Goal: Information Seeking & Learning: Learn about a topic

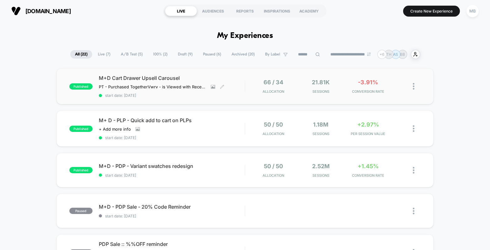
click at [242, 88] on div "M+D Cart Drawer Upsell Carousel PT - Purchased Together Vwrv - is Viewed with R…" at bounding box center [172, 86] width 146 height 23
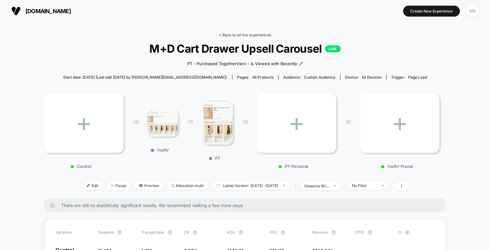
click at [260, 36] on link "< Back to all live experiences" at bounding box center [245, 35] width 52 height 5
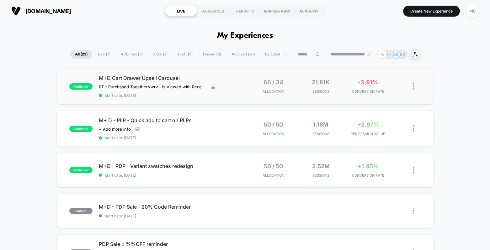
click at [224, 74] on div "published M+D Cart Drawer Upsell Carousel PT - Purchased Together Vwrv - is Vie…" at bounding box center [245, 86] width 378 height 36
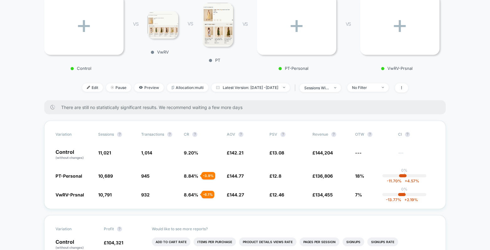
scroll to position [101, 0]
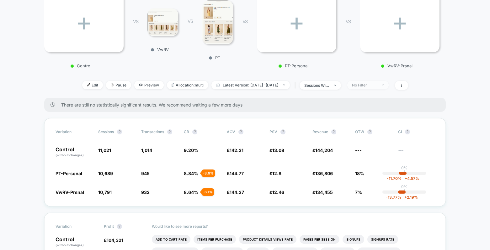
click at [377, 86] on div "No Filter" at bounding box center [364, 85] width 25 height 5
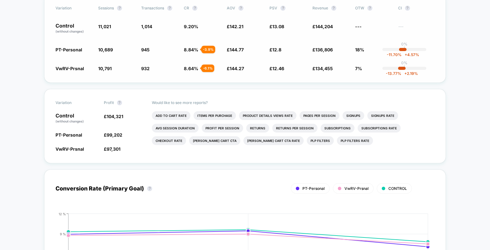
scroll to position [202, 0]
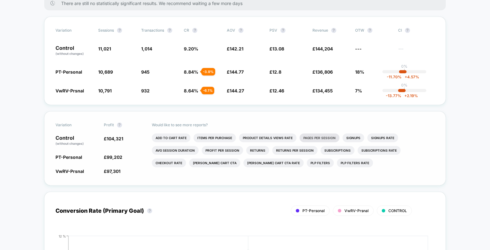
click at [316, 134] on li "Pages Per Session" at bounding box center [320, 138] width 40 height 9
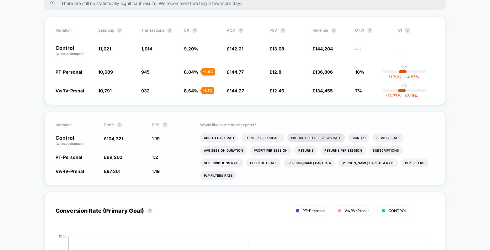
click at [306, 135] on li "Product Details Views Rate" at bounding box center [315, 138] width 57 height 9
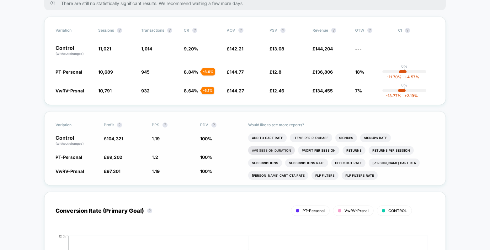
click at [286, 152] on li "Avg Session Duration" at bounding box center [271, 150] width 47 height 9
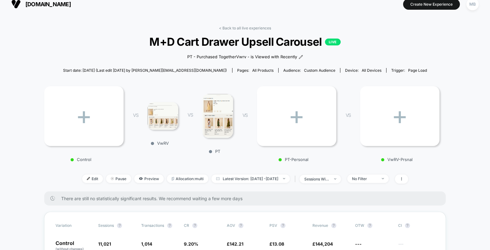
scroll to position [0, 0]
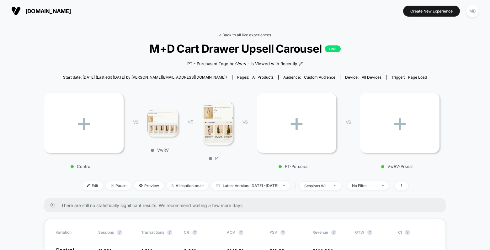
click at [264, 34] on link "< Back to all live experiences" at bounding box center [245, 35] width 52 height 5
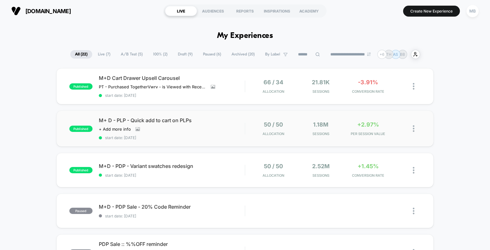
click at [232, 112] on div "published M+ D - PLP - Quick add to cart on PLPs Click to view images Click to …" at bounding box center [245, 129] width 378 height 36
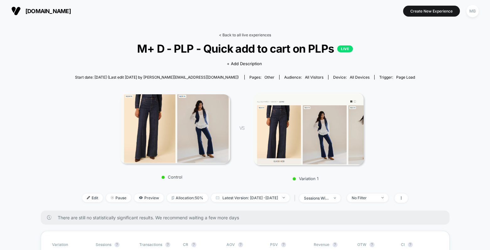
click at [248, 35] on link "< Back to all live experiences" at bounding box center [245, 35] width 52 height 5
